Goal: Information Seeking & Learning: Check status

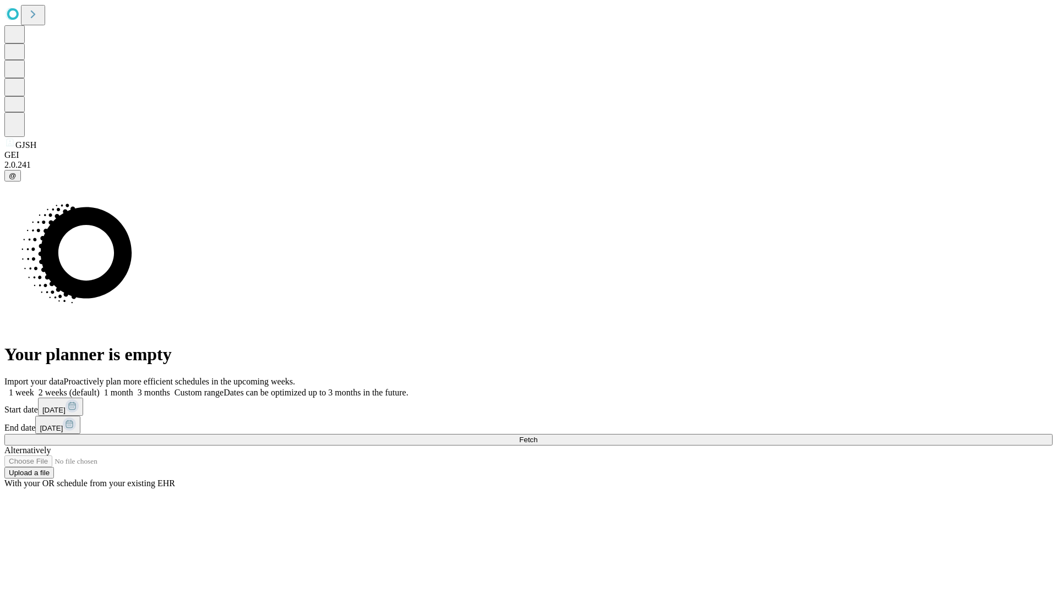
click at [537, 436] on span "Fetch" at bounding box center [528, 440] width 18 height 8
